Goal: Use online tool/utility: Utilize a website feature to perform a specific function

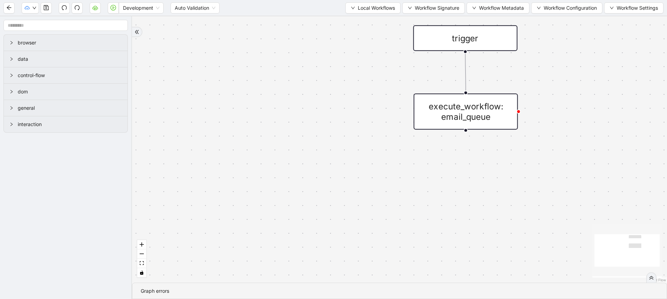
drag, startPoint x: 293, startPoint y: 67, endPoint x: 262, endPoint y: 98, distance: 43.2
click at [262, 98] on div "trigger execute_workflow: email_queue" at bounding box center [399, 149] width 535 height 266
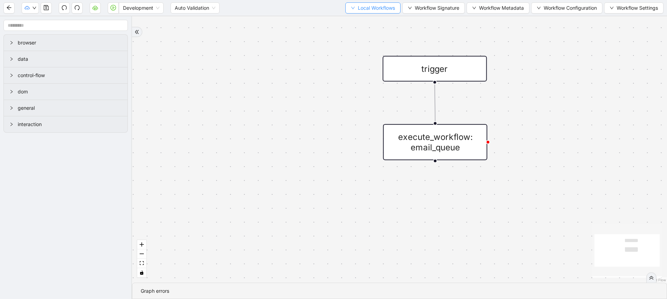
click at [365, 10] on span "Local Workflows" at bounding box center [376, 8] width 37 height 8
click at [356, 20] on span "Select" at bounding box center [369, 22] width 45 height 8
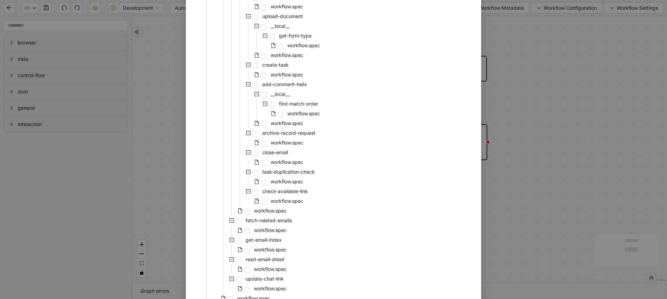
scroll to position [786, 0]
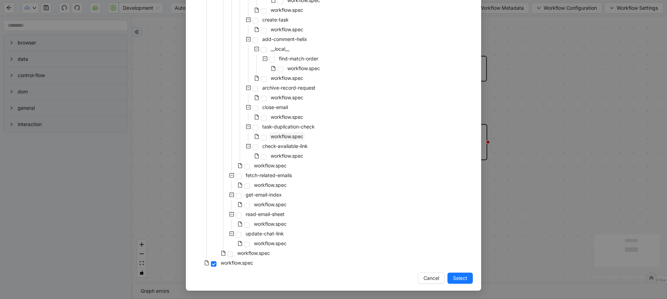
click at [282, 133] on span "workflow.spec" at bounding box center [287, 136] width 33 height 6
click at [455, 276] on span "Select" at bounding box center [460, 278] width 14 height 8
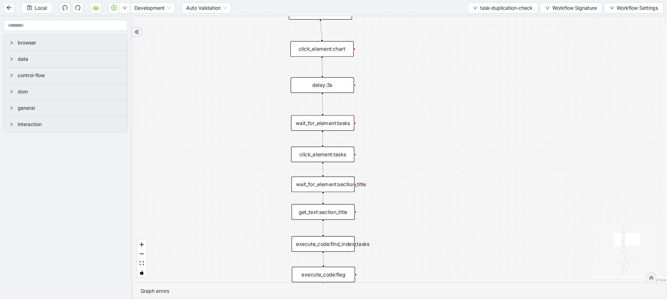
drag, startPoint x: 439, startPoint y: 162, endPoint x: 430, endPoint y: 88, distance: 74.5
click at [430, 88] on div "exitFrom fallback flag is true fallback loopFrom timeframe <= 2 fallback same t…" at bounding box center [399, 149] width 535 height 266
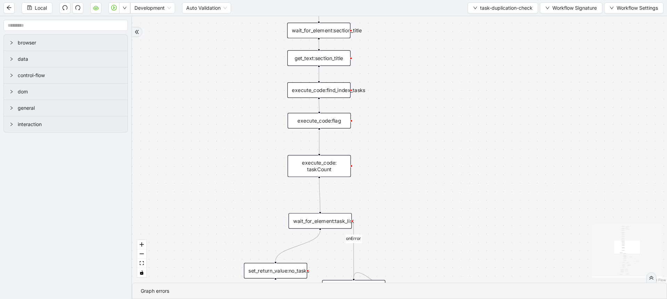
drag, startPoint x: 434, startPoint y: 131, endPoint x: 434, endPoint y: 77, distance: 53.2
click at [434, 78] on div "exitFrom fallback flag is true fallback loopFrom timeframe <= 2 fallback same t…" at bounding box center [399, 149] width 535 height 266
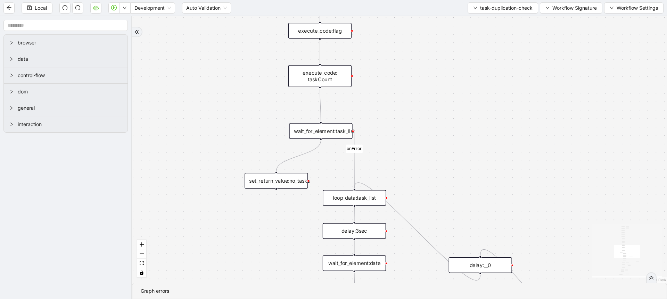
drag, startPoint x: 429, startPoint y: 204, endPoint x: 432, endPoint y: 84, distance: 119.5
click at [432, 86] on div "exitFrom fallback flag is true fallback loopFrom timeframe <= 2 fallback same t…" at bounding box center [399, 149] width 535 height 266
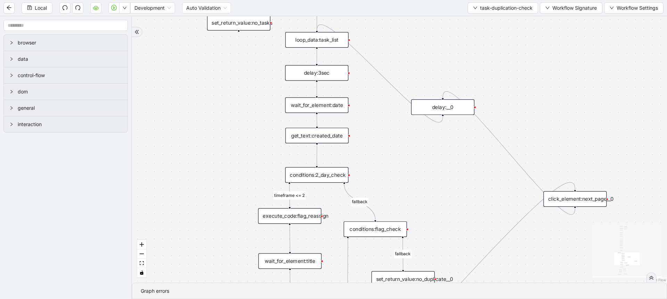
drag, startPoint x: 433, startPoint y: 248, endPoint x: 393, endPoint y: 144, distance: 110.8
click at [393, 144] on div "exitFrom fallback flag is true fallback loopFrom timeframe <= 2 fallback same t…" at bounding box center [399, 149] width 535 height 266
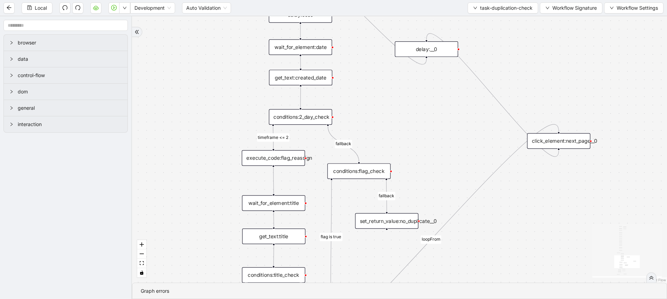
drag, startPoint x: 413, startPoint y: 183, endPoint x: 397, endPoint y: 125, distance: 60.3
click at [397, 125] on div "exitFrom fallback flag is true fallback loopFrom timeframe <= 2 fallback same t…" at bounding box center [399, 149] width 535 height 266
click at [304, 119] on div "conditions:2_day_check" at bounding box center [300, 117] width 63 height 16
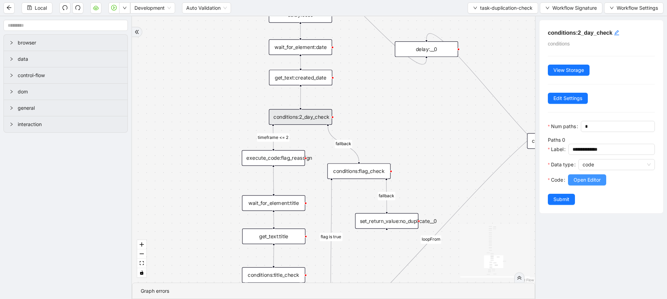
click at [587, 184] on span "Open Editor" at bounding box center [587, 180] width 27 height 8
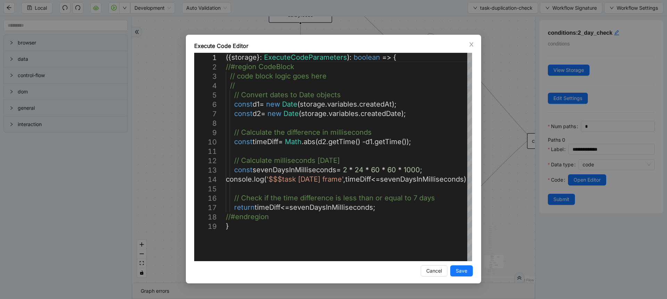
click at [160, 154] on div "Execute Code Editor 1 2 3 4 5 6 7 8 9 10 11 12 13 14 15 16 17 18 19 ({ storage …" at bounding box center [333, 149] width 667 height 299
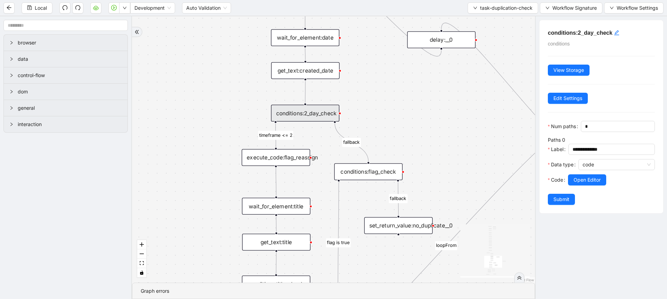
click at [273, 162] on div "execute_code:flag_reassign" at bounding box center [276, 157] width 68 height 17
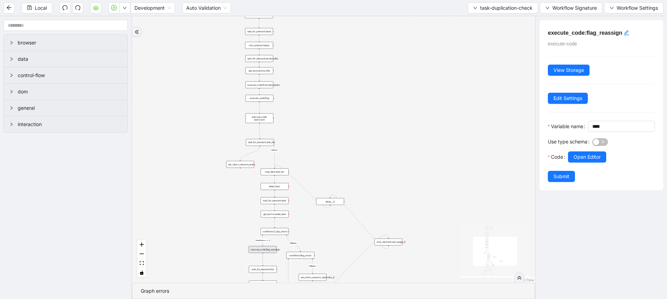
drag, startPoint x: 214, startPoint y: 64, endPoint x: 224, endPoint y: 231, distance: 167.4
click at [224, 231] on div "exitFrom fallback flag is true fallback loopFrom timeframe <= 2 fallback same t…" at bounding box center [333, 149] width 403 height 266
drag, startPoint x: 295, startPoint y: 50, endPoint x: 294, endPoint y: 99, distance: 49.0
click at [294, 99] on div "exitFrom fallback flag is true fallback loopFrom timeframe <= 2 fallback same t…" at bounding box center [333, 149] width 403 height 266
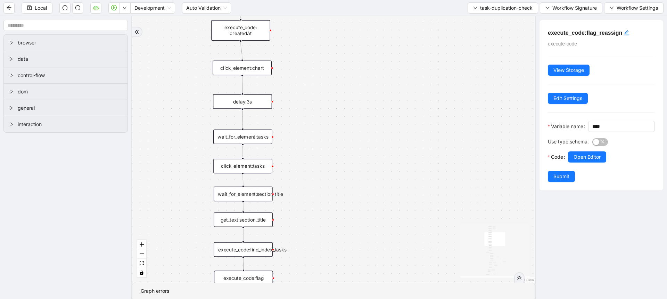
drag, startPoint x: 323, startPoint y: 89, endPoint x: 323, endPoint y: 23, distance: 66.7
click at [323, 24] on div "exitFrom fallback flag is true fallback loopFrom timeframe <= 2 fallback same t…" at bounding box center [333, 149] width 403 height 266
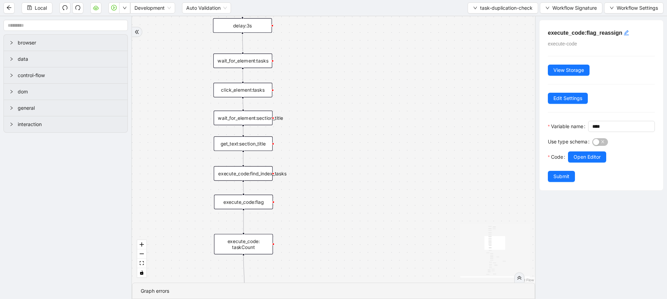
click at [237, 197] on div "execute_code:flag" at bounding box center [243, 202] width 59 height 15
click at [581, 163] on button "Open Editor" at bounding box center [587, 156] width 38 height 11
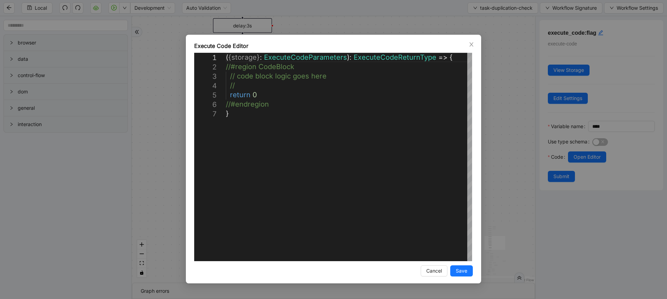
click at [520, 138] on div "**********" at bounding box center [333, 149] width 667 height 299
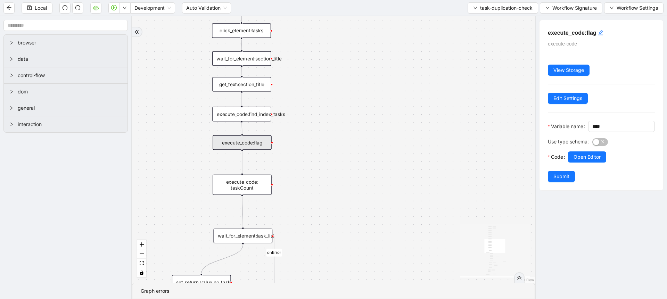
drag, startPoint x: 346, startPoint y: 222, endPoint x: 349, endPoint y: 108, distance: 113.6
click at [349, 104] on div "exitFrom fallback flag is true fallback loopFrom timeframe <= 2 fallback same t…" at bounding box center [333, 149] width 403 height 266
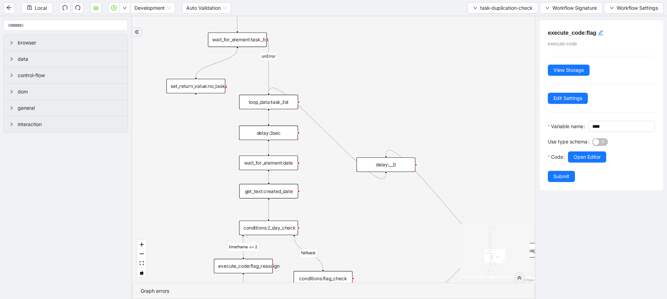
drag, startPoint x: 386, startPoint y: 208, endPoint x: 373, endPoint y: 48, distance: 160.7
click at [373, 49] on div "exitFrom fallback flag is true fallback loopFrom timeframe <= 2 fallback same t…" at bounding box center [333, 149] width 403 height 266
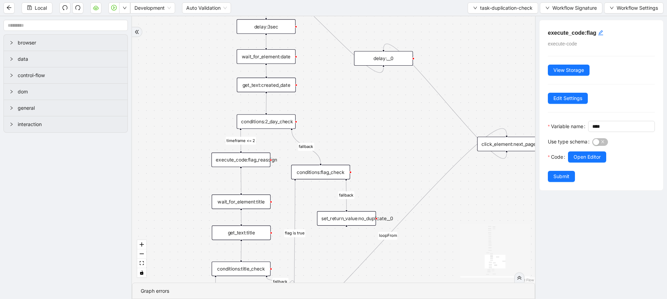
drag, startPoint x: 393, startPoint y: 209, endPoint x: 394, endPoint y: 145, distance: 64.3
click at [394, 145] on div "exitFrom fallback flag is true fallback loopFrom timeframe <= 2 fallback same t…" at bounding box center [333, 149] width 403 height 266
click at [247, 154] on div "execute_code:flag_reassign" at bounding box center [241, 160] width 59 height 15
click at [594, 151] on div at bounding box center [623, 149] width 63 height 4
click at [590, 161] on span "Open Editor" at bounding box center [587, 157] width 27 height 8
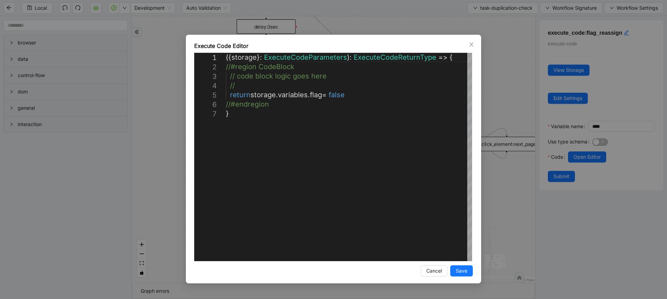
click at [174, 118] on div "**********" at bounding box center [333, 149] width 667 height 299
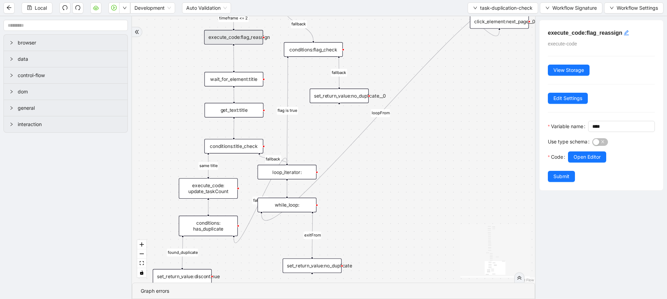
drag, startPoint x: 180, startPoint y: 209, endPoint x: 173, endPoint y: 86, distance: 122.9
click at [173, 86] on div "exitFrom fallback flag is true fallback loopFrom timeframe <= 2 fallback same t…" at bounding box center [333, 149] width 403 height 266
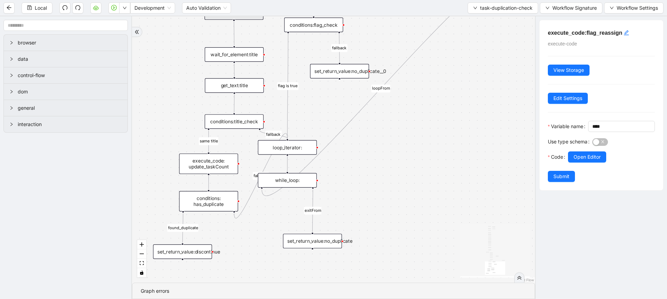
drag, startPoint x: 158, startPoint y: 159, endPoint x: 158, endPoint y: 134, distance: 24.7
click at [158, 134] on div "exitFrom fallback flag is true fallback loopFrom timeframe <= 2 fallback same t…" at bounding box center [333, 149] width 403 height 266
click at [202, 254] on div "set_return_value:discontinue" at bounding box center [182, 252] width 59 height 15
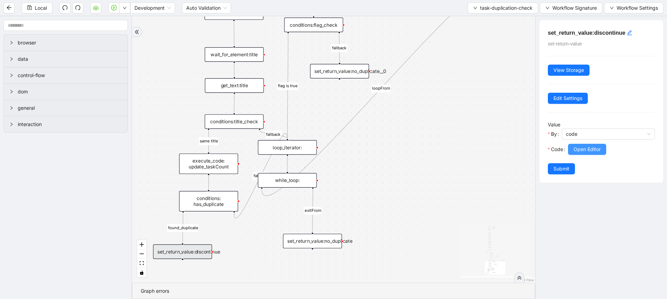
click at [579, 149] on span "Open Editor" at bounding box center [587, 150] width 27 height 8
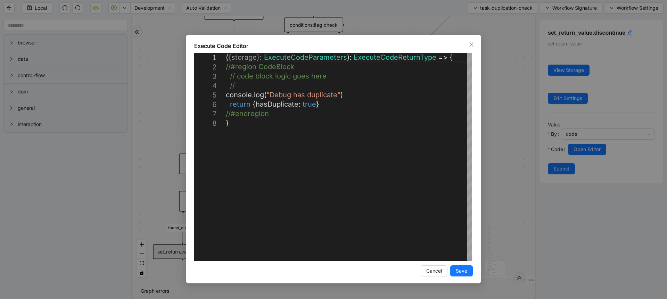
click at [510, 136] on div "**********" at bounding box center [333, 149] width 667 height 299
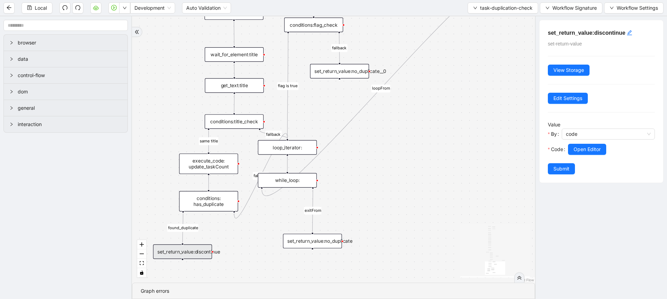
click at [296, 180] on div "while_loop:" at bounding box center [287, 180] width 59 height 15
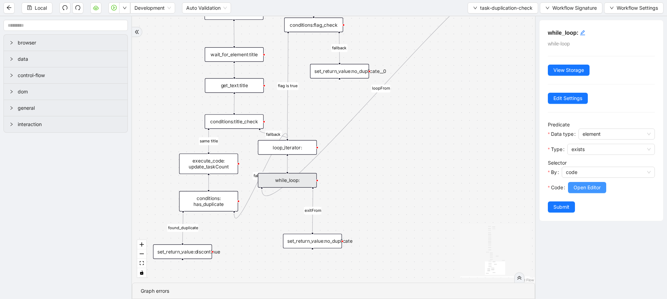
click at [585, 188] on span "Open Editor" at bounding box center [587, 188] width 27 height 8
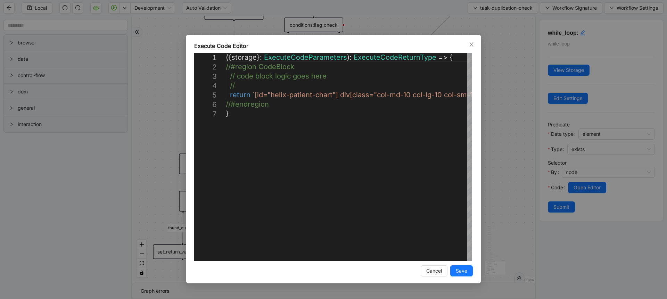
click at [517, 150] on div "**********" at bounding box center [333, 149] width 667 height 299
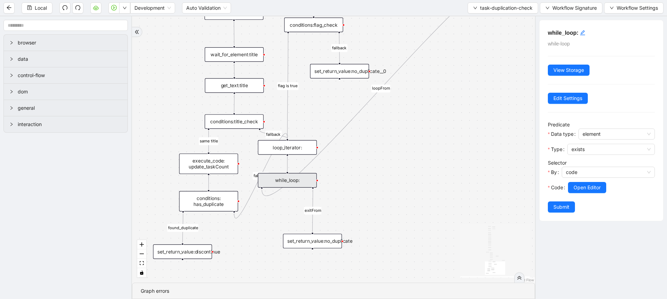
click at [335, 228] on div "exitFrom fallback flag is true fallback loopFrom timeframe <= 2 fallback same t…" at bounding box center [333, 149] width 403 height 266
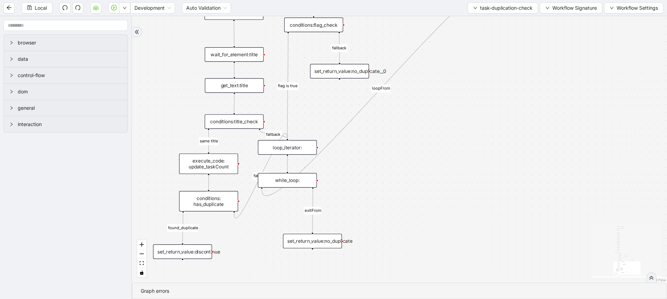
click at [331, 239] on div "set_return_value:no_duplicate" at bounding box center [312, 241] width 59 height 15
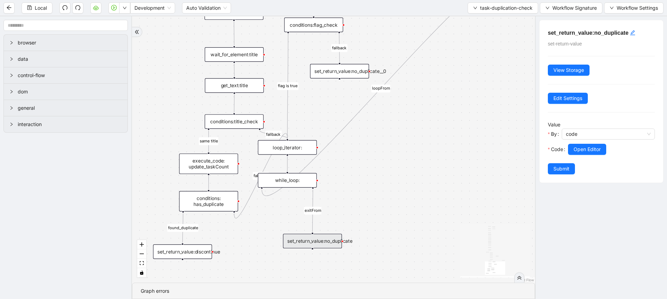
click at [578, 155] on div at bounding box center [611, 159] width 87 height 8
click at [581, 149] on span "Open Editor" at bounding box center [587, 150] width 27 height 8
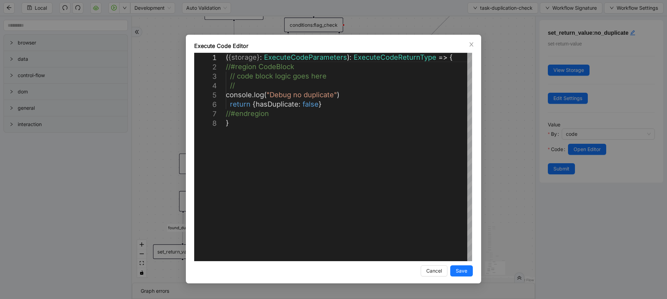
click at [511, 132] on div "**********" at bounding box center [333, 149] width 667 height 299
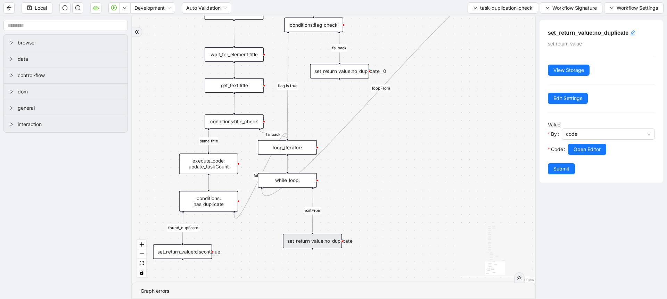
click at [220, 203] on div "conditions: has_duplicate" at bounding box center [208, 201] width 59 height 20
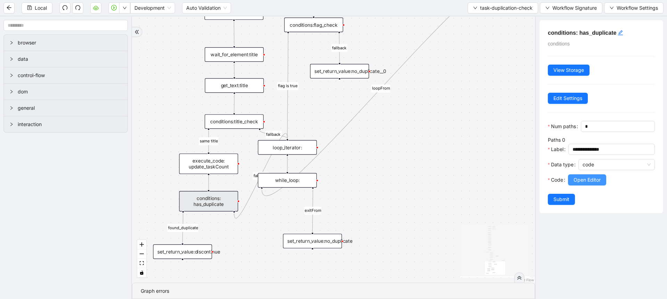
click at [594, 184] on span "Open Editor" at bounding box center [587, 180] width 27 height 8
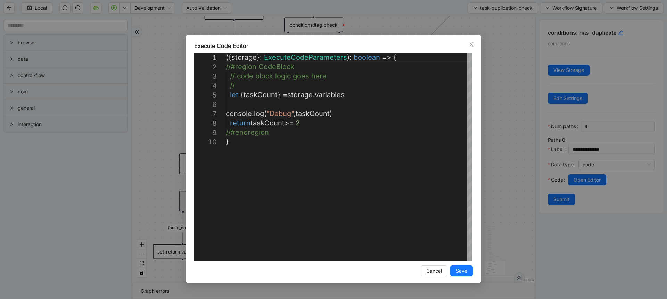
click at [508, 164] on div "**********" at bounding box center [333, 149] width 667 height 299
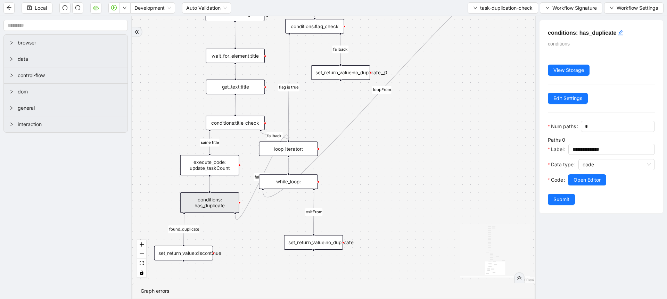
drag, startPoint x: 437, startPoint y: 163, endPoint x: 439, endPoint y: 153, distance: 10.2
click at [439, 153] on div "exitFrom fallback flag is true fallback loopFrom timeframe <= 2 fallback same t…" at bounding box center [333, 149] width 403 height 266
click at [228, 207] on div "conditions: has_duplicate" at bounding box center [209, 202] width 59 height 20
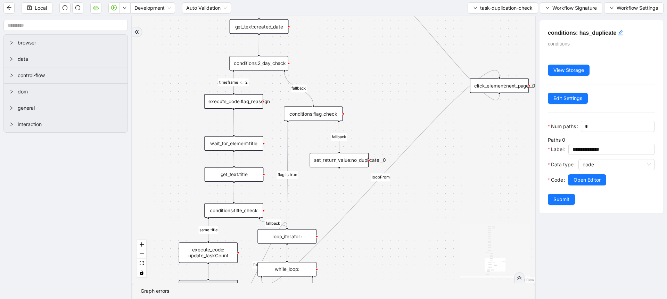
drag, startPoint x: 366, startPoint y: 145, endPoint x: 364, endPoint y: 232, distance: 87.6
click at [364, 232] on div "exitFrom fallback flag is true fallback loopFrom timeframe <= 2 fallback same t…" at bounding box center [333, 149] width 403 height 266
click at [308, 114] on div "conditions:flag_check" at bounding box center [313, 114] width 59 height 15
click at [576, 184] on span "Open Editor" at bounding box center [587, 180] width 27 height 8
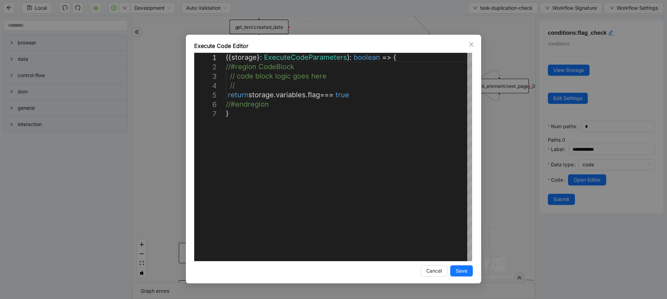
click at [505, 151] on div "**********" at bounding box center [333, 149] width 667 height 299
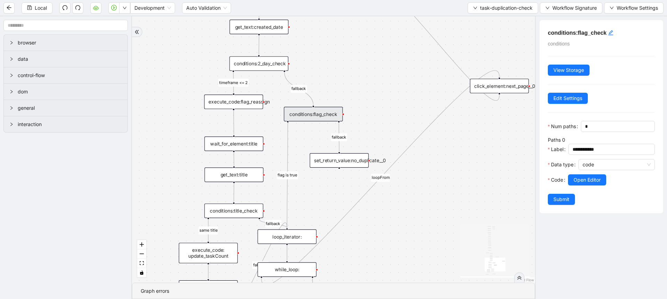
click at [228, 96] on div "execute_code:flag_reassign" at bounding box center [233, 101] width 59 height 15
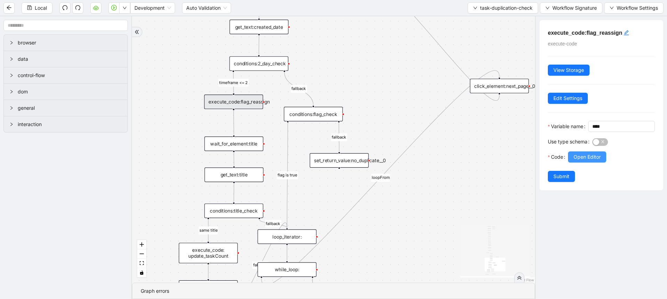
click at [585, 161] on span "Open Editor" at bounding box center [587, 157] width 27 height 8
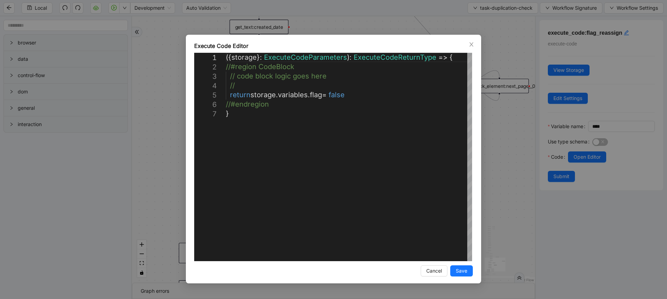
click at [509, 149] on div "**********" at bounding box center [333, 149] width 667 height 299
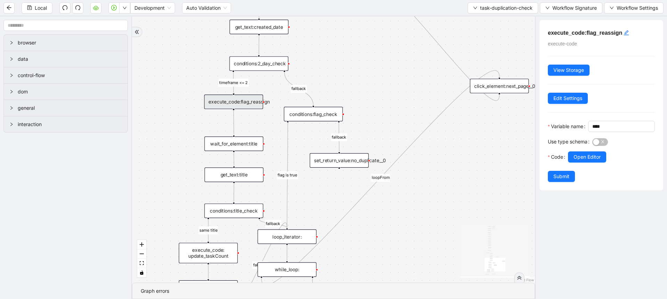
click at [329, 118] on div "conditions:flag_check" at bounding box center [313, 114] width 59 height 15
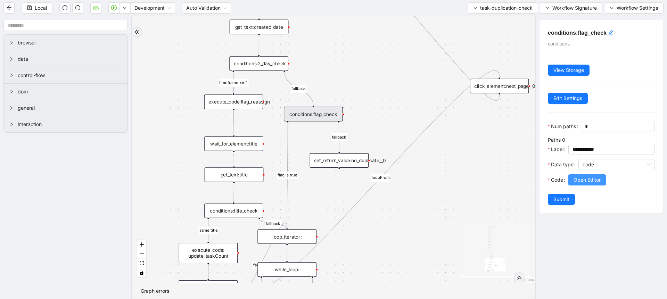
click at [577, 184] on span "Open Editor" at bounding box center [587, 180] width 27 height 8
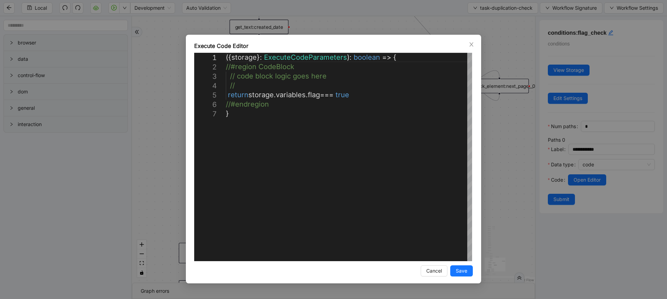
click at [485, 101] on div "**********" at bounding box center [333, 149] width 667 height 299
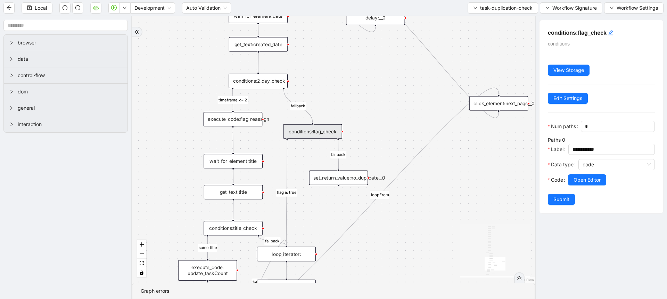
click at [172, 75] on div "exitFrom fallback flag is true fallback loopFrom timeframe <= 2 fallback same t…" at bounding box center [333, 149] width 403 height 266
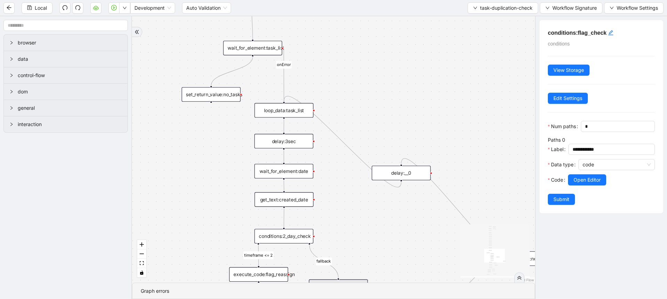
drag, startPoint x: 172, startPoint y: 75, endPoint x: 198, endPoint y: 230, distance: 157.4
click at [198, 230] on div "exitFrom fallback flag is true fallback loopFrom timeframe <= 2 fallback same t…" at bounding box center [333, 149] width 403 height 266
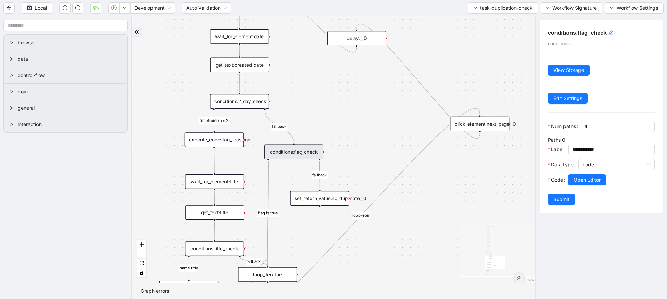
drag, startPoint x: 177, startPoint y: 192, endPoint x: 140, endPoint y: 71, distance: 127.2
click at [140, 71] on div "exitFrom fallback flag is true fallback loopFrom timeframe <= 2 fallback same t…" at bounding box center [333, 149] width 403 height 266
click at [254, 102] on div "conditions:2_day_check" at bounding box center [239, 101] width 59 height 15
click at [597, 186] on button "Open Editor" at bounding box center [587, 179] width 38 height 11
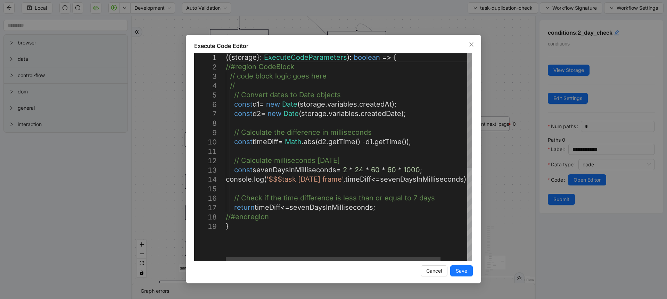
click at [531, 146] on div "Execute Code Editor 1 2 3 4 5 6 7 8 9 10 11 12 13 14 15 16 17 18 19 ({ storage …" at bounding box center [333, 149] width 667 height 299
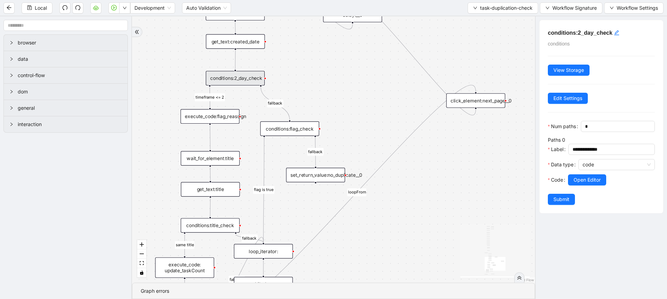
drag, startPoint x: 364, startPoint y: 267, endPoint x: 360, endPoint y: 244, distance: 23.6
click at [360, 244] on div "exitFrom fallback flag is true fallback loopFrom timeframe <= 2 fallback same t…" at bounding box center [333, 149] width 403 height 266
click at [320, 176] on div "set_return_value:no_duplicate__0" at bounding box center [315, 175] width 59 height 15
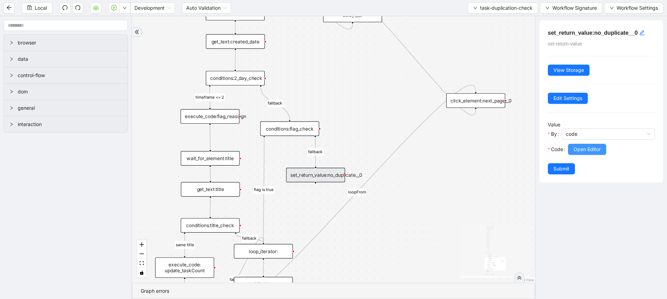
click at [584, 148] on span "Open Editor" at bounding box center [587, 150] width 27 height 8
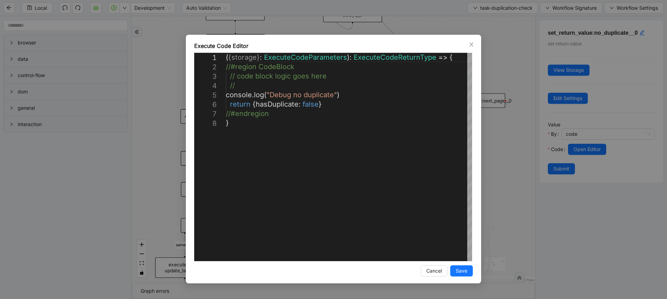
click at [520, 157] on div "**********" at bounding box center [333, 149] width 667 height 299
